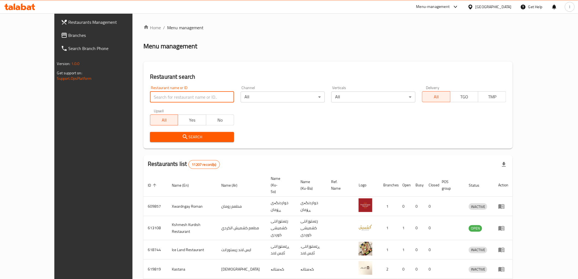
paste input "773514"
type input "773514"
click at [161, 141] on button "Search" at bounding box center [192, 137] width 84 height 10
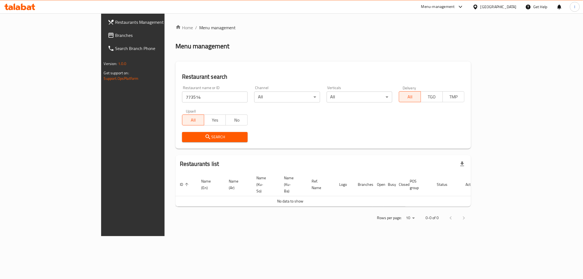
click at [115, 37] on span "Branches" at bounding box center [154, 35] width 79 height 7
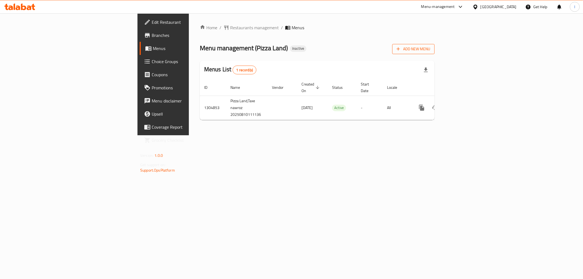
click at [430, 51] on span "Add New Menu" at bounding box center [414, 49] width 34 height 7
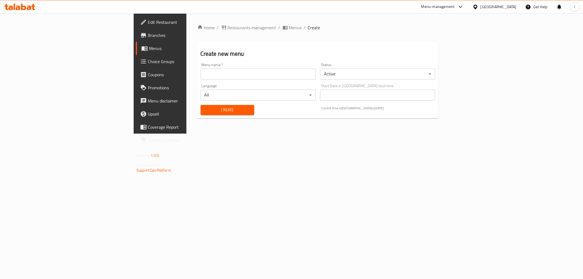
click at [201, 78] on input "text" at bounding box center [258, 74] width 115 height 11
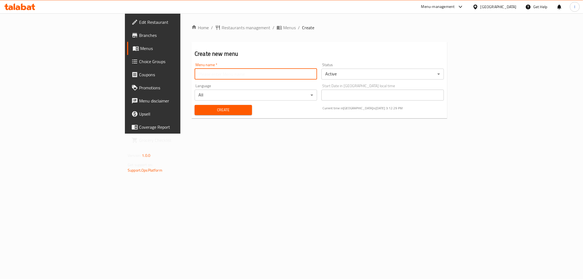
type input "Lanya"
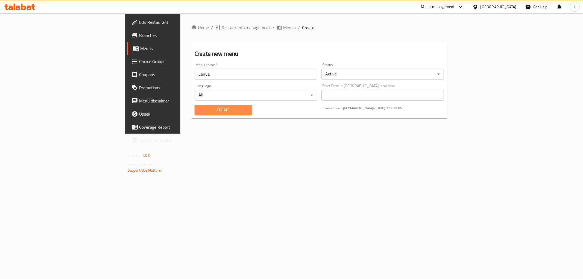
click at [199, 111] on span "Create" at bounding box center [223, 110] width 49 height 7
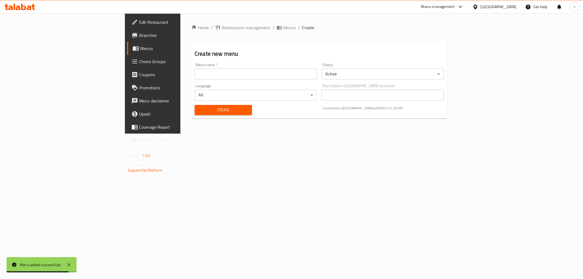
click at [140, 50] on span "Menus" at bounding box center [179, 48] width 78 height 7
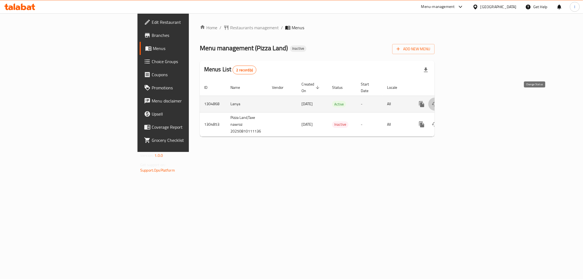
click at [438, 102] on icon "enhanced table" at bounding box center [435, 104] width 6 height 4
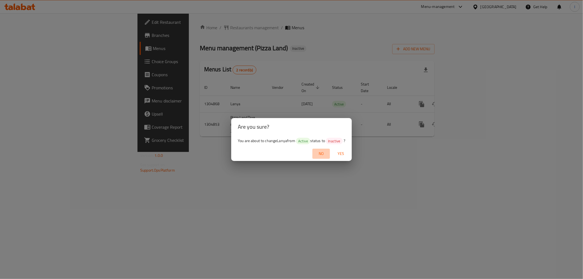
click at [325, 152] on span "No" at bounding box center [321, 153] width 13 height 7
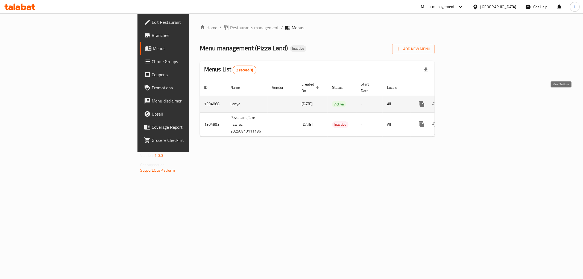
click at [464, 101] on icon "enhanced table" at bounding box center [461, 104] width 7 height 7
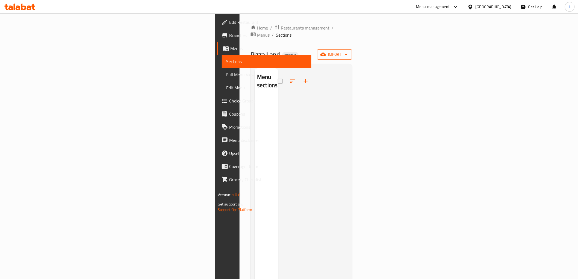
click at [326, 52] on icon "button" at bounding box center [323, 54] width 5 height 5
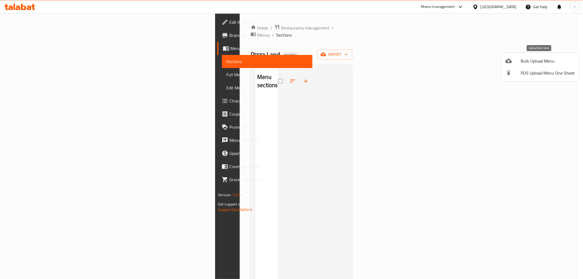
click at [524, 60] on span "Bulk Upload Menu" at bounding box center [548, 61] width 54 height 7
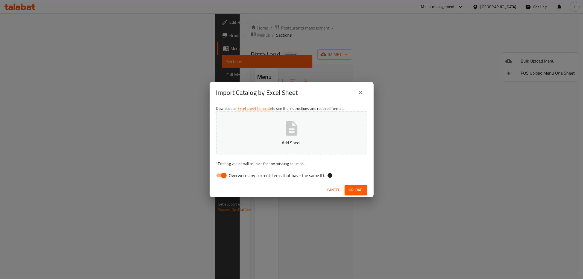
click at [278, 173] on span "Overwrite any current items that have the same ID." at bounding box center [277, 175] width 96 height 7
click at [239, 173] on input "Overwrite any current items that have the same ID." at bounding box center [223, 175] width 31 height 10
checkbox input "false"
click at [291, 135] on icon "button" at bounding box center [292, 128] width 12 height 14
click at [355, 187] on span "Upload" at bounding box center [356, 190] width 14 height 7
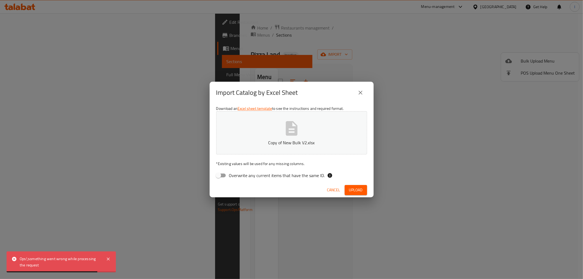
click at [337, 189] on span "Cancel" at bounding box center [333, 190] width 13 height 7
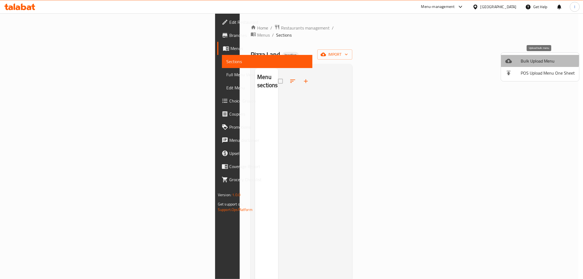
click at [530, 56] on li "Bulk Upload Menu" at bounding box center [540, 61] width 78 height 12
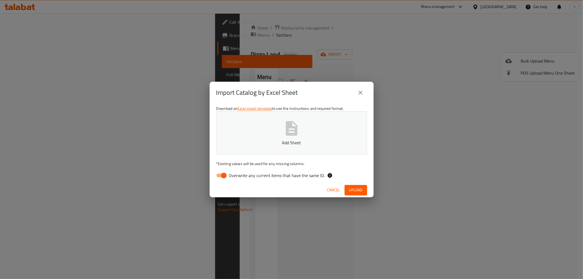
click at [273, 176] on span "Overwrite any current items that have the same ID." at bounding box center [277, 175] width 96 height 7
click at [239, 176] on input "Overwrite any current items that have the same ID." at bounding box center [223, 175] width 31 height 10
checkbox input "false"
click at [275, 128] on button "Add Sheet" at bounding box center [291, 132] width 151 height 43
click at [355, 190] on span "Upload" at bounding box center [356, 190] width 14 height 7
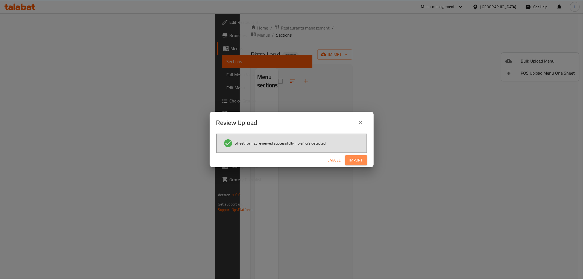
click at [362, 158] on span "Import" at bounding box center [356, 160] width 13 height 7
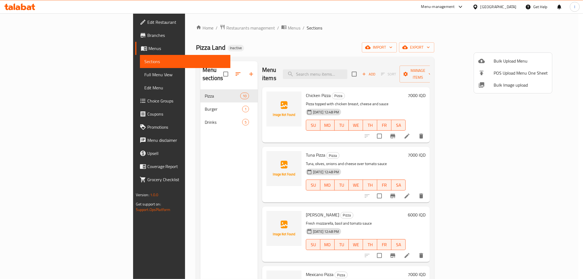
click at [469, 43] on div at bounding box center [291, 139] width 583 height 279
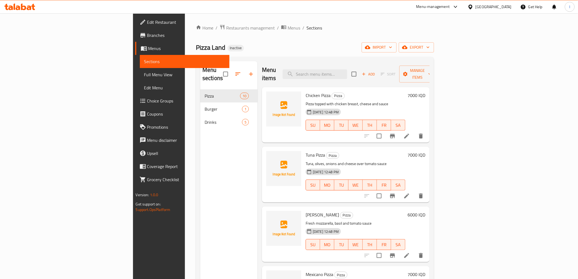
click at [144, 74] on span "Full Menu View" at bounding box center [184, 74] width 81 height 7
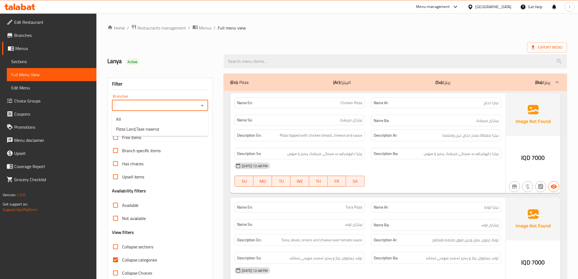
click at [187, 104] on input "Branches" at bounding box center [156, 106] width 84 height 8
click at [174, 104] on input "Branches" at bounding box center [156, 106] width 84 height 8
click at [170, 129] on li "Pizza Land,Taxe nawroz" at bounding box center [160, 129] width 96 height 10
type input "Pizza Land,Taxe nawroz"
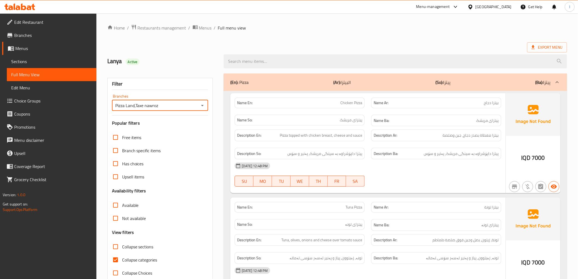
click at [131, 260] on span "Collapse categories" at bounding box center [139, 260] width 35 height 7
click at [122, 260] on input "Collapse categories" at bounding box center [115, 259] width 13 height 13
checkbox input "false"
click at [310, 51] on div at bounding box center [396, 61] width 350 height 20
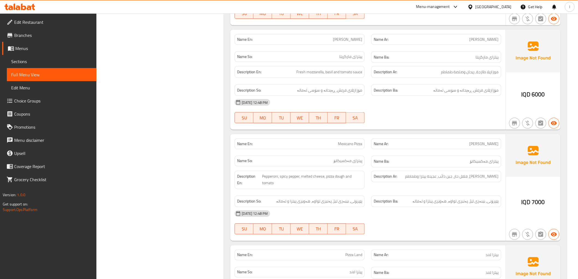
scroll to position [273, 0]
click at [438, 129] on div "Name En: Margherita Pizza Name Ar: بيتزا مارجريتا Name So: پیتزای مارگریتا Name…" at bounding box center [367, 79] width 275 height 100
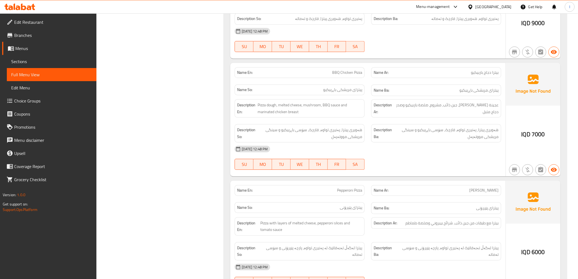
scroll to position [577, 0]
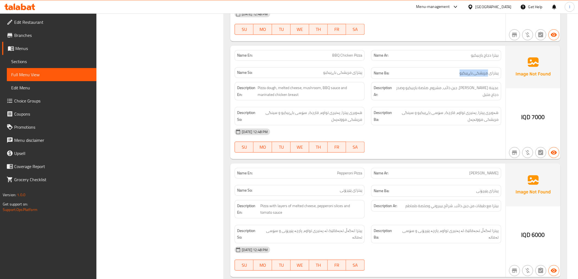
drag, startPoint x: 488, startPoint y: 79, endPoint x: 441, endPoint y: 73, distance: 47.1
click at [441, 73] on div "Name Ba: پیتزای مریشکی باڕبیکیو" at bounding box center [436, 73] width 130 height 12
click at [340, 83] on div "Description En: Pizza dough, melted cheese, mushroom, BBQ sauce and marinated c…" at bounding box center [299, 91] width 137 height 25
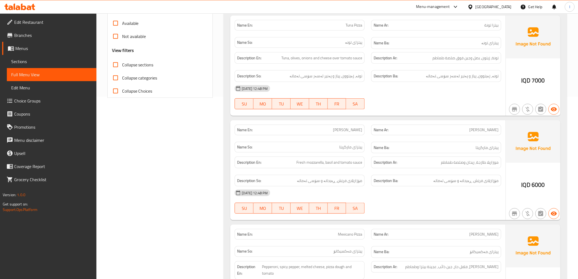
scroll to position [0, 0]
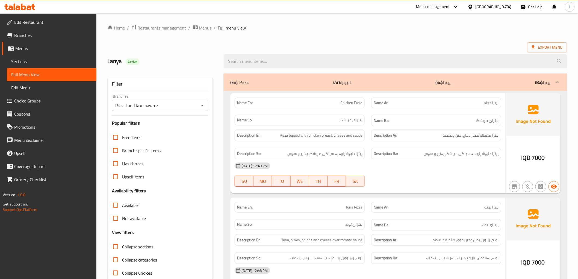
click at [329, 83] on div "(En): Pizza (Ar): البيتزا (So): پیتزا (Ba): پیتزا" at bounding box center [390, 82] width 320 height 7
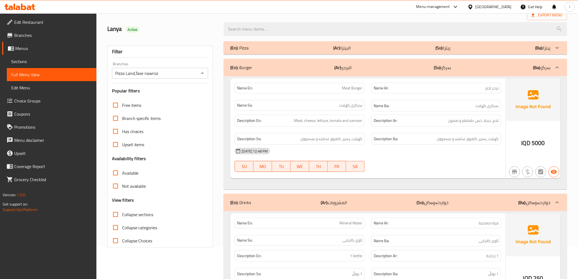
scroll to position [30, 0]
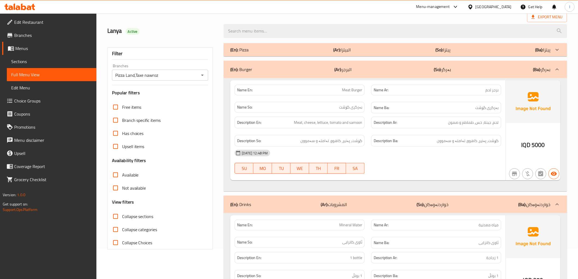
click at [426, 135] on div "Description Ba: گۆشت، پەنیر، کاهوو، تەامتە و سەموون" at bounding box center [436, 141] width 130 height 12
click at [396, 76] on div "(En): Burger (Ar): البرجر (So): بەرگر (Ba): بەرگر" at bounding box center [395, 69] width 343 height 17
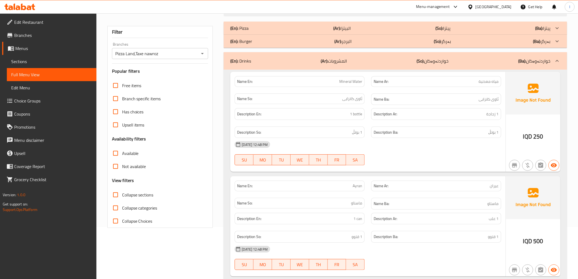
scroll to position [0, 0]
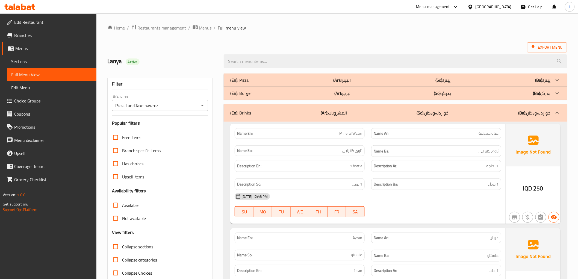
click at [388, 110] on div "(En): Drinks (Ar): المشروبات (So): خواردنەوەکان (Ba): خواردنەوەکان" at bounding box center [390, 113] width 320 height 7
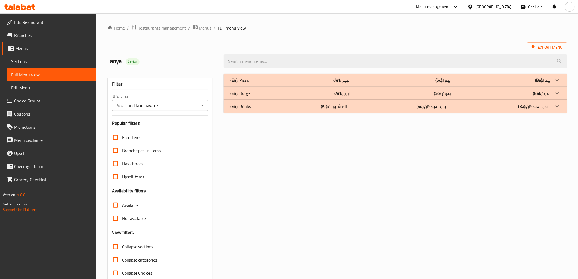
click at [14, 64] on span "Sections" at bounding box center [51, 61] width 81 height 7
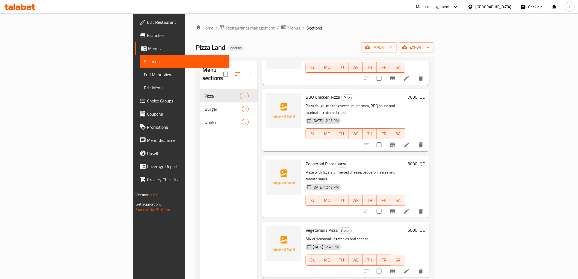
scroll to position [331, 0]
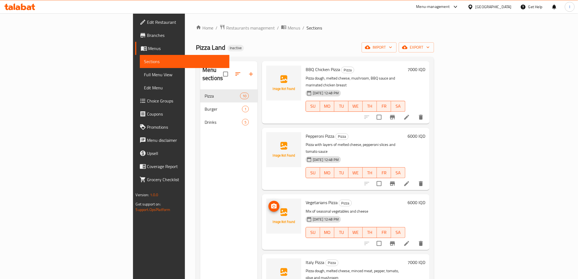
drag, startPoint x: 255, startPoint y: 192, endPoint x: 242, endPoint y: 196, distance: 13.1
click at [266, 199] on img at bounding box center [283, 216] width 35 height 35
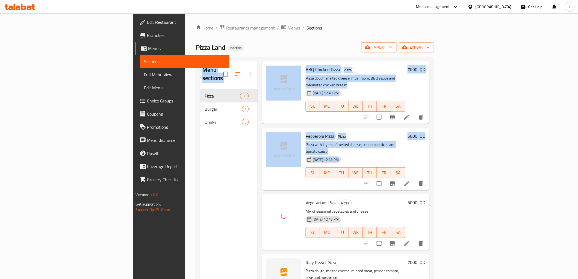
click at [200, 184] on div "Menu sections Pizza 10 Burger 1 Drinks 5 Menu items Add Sort Manage items Chick…" at bounding box center [315, 200] width 230 height 279
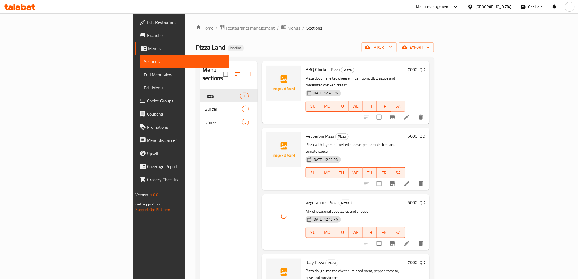
click at [200, 199] on div "Menu sections Pizza 10 Burger 1 Drinks 5" at bounding box center [228, 200] width 57 height 279
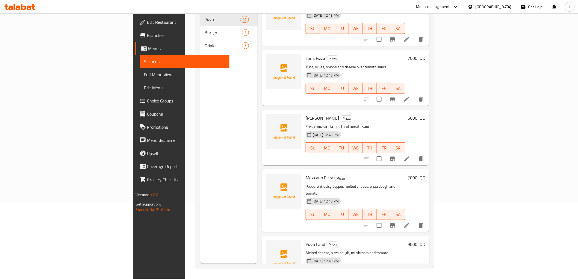
scroll to position [0, 0]
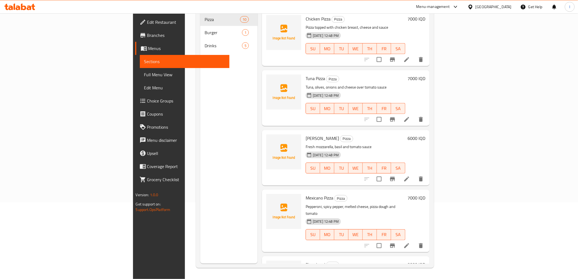
click at [266, 93] on div at bounding box center [283, 92] width 35 height 35
click at [266, 88] on div at bounding box center [283, 92] width 35 height 35
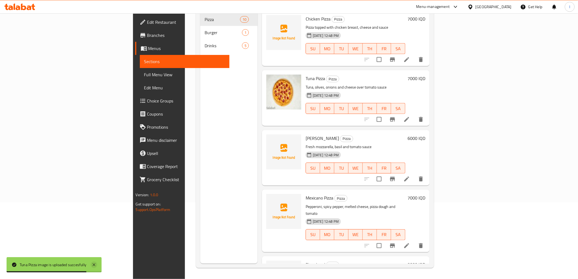
click at [95, 267] on icon at bounding box center [94, 265] width 7 height 7
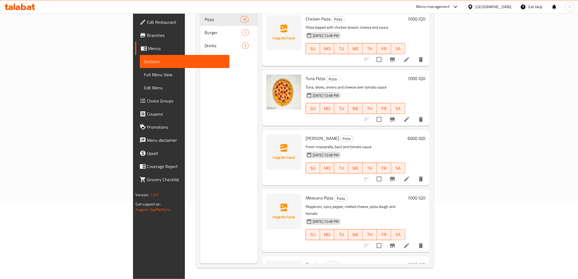
click at [133, 267] on div "Edit Restaurant Branches Menus Sections Full Menu View Edit Menu Choice Groups …" at bounding box center [181, 152] width 96 height 279
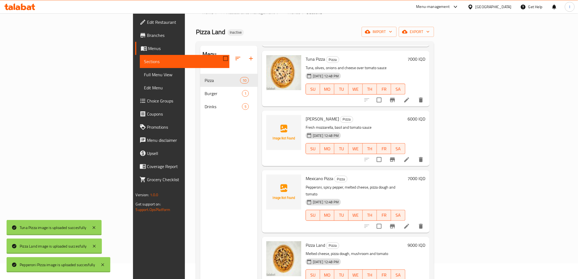
scroll to position [91, 0]
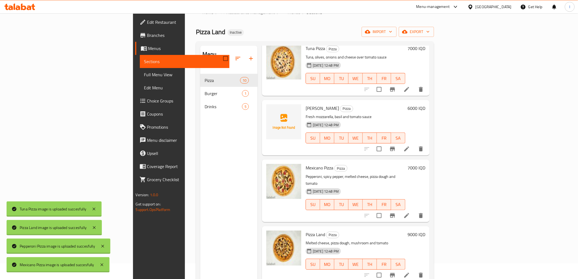
click at [221, 166] on div "Menu sections Pizza 10 Burger 1 Drinks 5" at bounding box center [228, 185] width 57 height 279
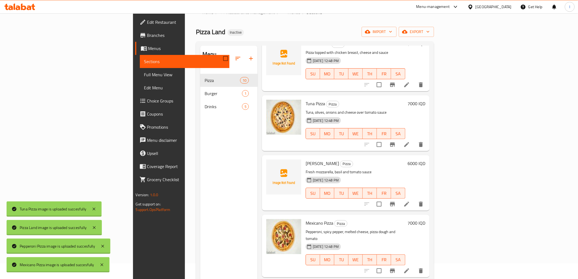
scroll to position [30, 0]
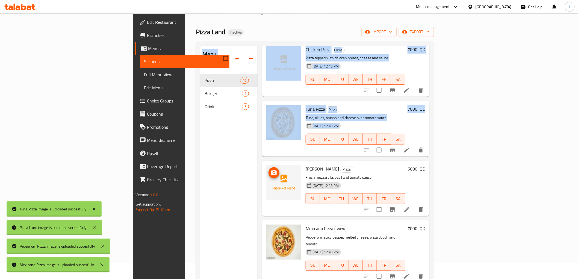
drag, startPoint x: 244, startPoint y: 181, endPoint x: 212, endPoint y: 183, distance: 32.6
click at [239, 180] on div "Menu sections Pizza 10 Burger 1 Drinks 5 Menu items Add Sort Manage items Chick…" at bounding box center [315, 185] width 230 height 279
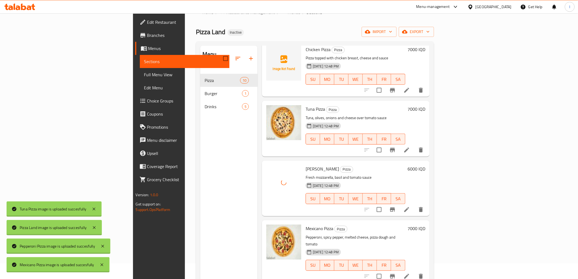
click at [205, 177] on div "Menu sections Pizza 10 Burger 1 Drinks 5" at bounding box center [228, 185] width 57 height 279
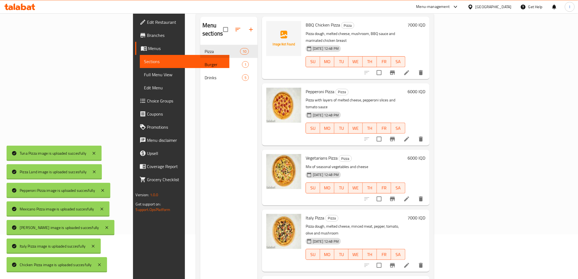
scroll to position [77, 0]
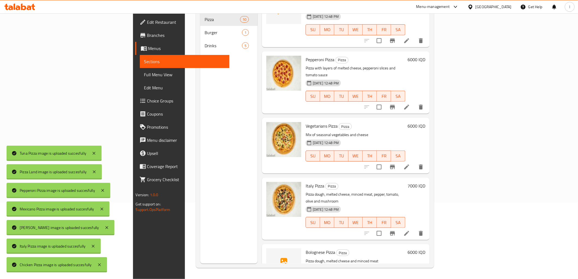
click at [266, 248] on div at bounding box center [283, 265] width 35 height 35
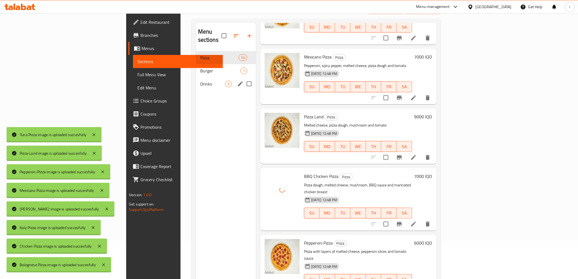
scroll to position [0, 0]
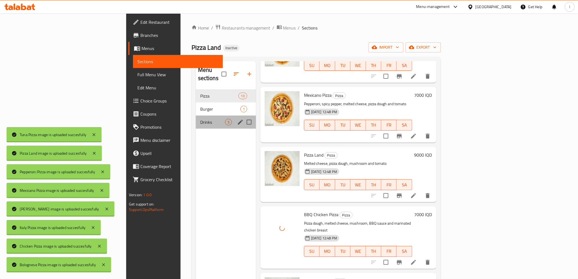
click at [196, 118] on div "Drinks 5" at bounding box center [226, 122] width 60 height 13
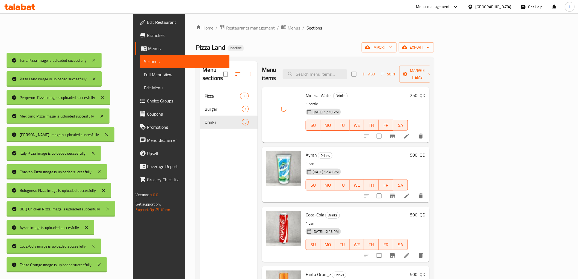
click at [200, 157] on div "Menu sections Pizza 10 Burger 1 Drinks 5" at bounding box center [228, 200] width 57 height 279
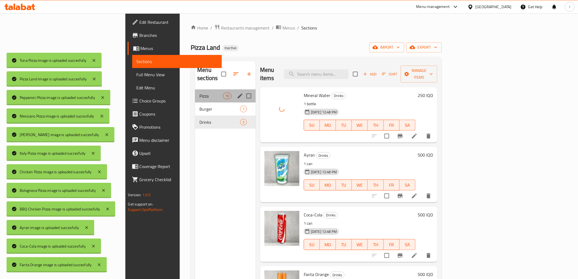
click at [195, 93] on div "Pizza 10" at bounding box center [225, 95] width 61 height 13
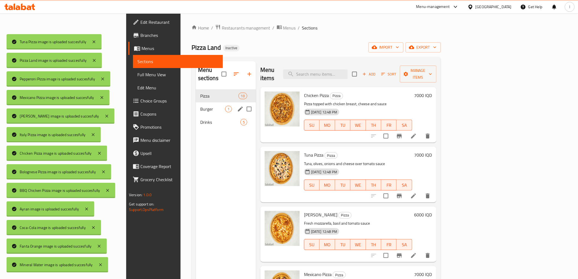
click at [200, 106] on span "Burger" at bounding box center [212, 109] width 25 height 7
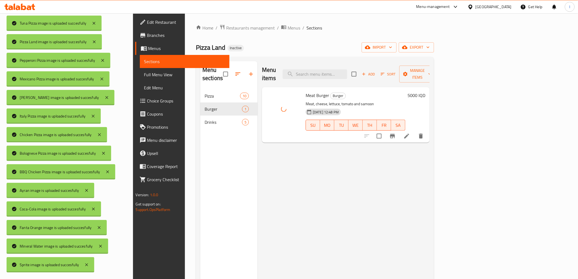
click at [200, 166] on div "Menu sections Pizza 10 Burger 1 Drinks 5" at bounding box center [228, 200] width 57 height 279
